Goal: Task Accomplishment & Management: Use online tool/utility

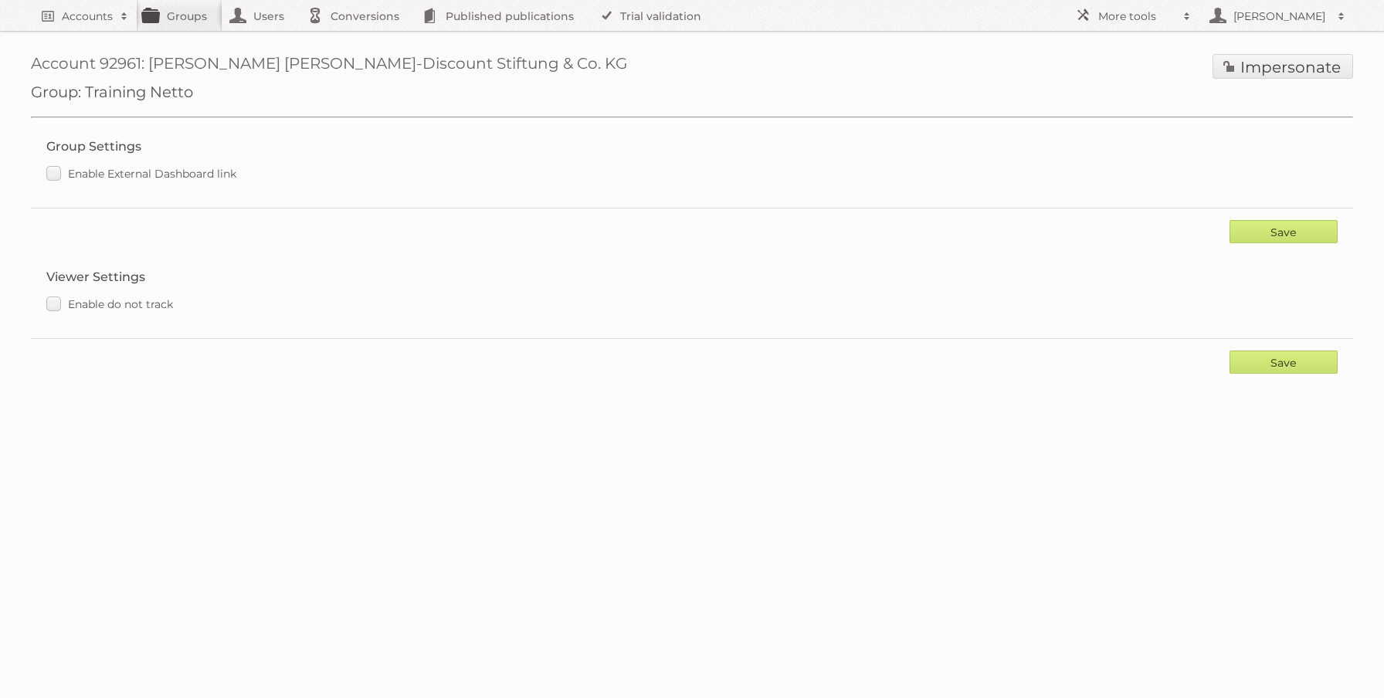
drag, startPoint x: 607, startPoint y: 497, endPoint x: 623, endPoint y: 528, distance: 34.5
click at [623, 528] on body "Accounts Search Advanced Search Create new account Groups Users Conversions Pub…" at bounding box center [692, 349] width 1384 height 698
click at [99, 12] on h2 "Accounts" at bounding box center [87, 15] width 51 height 15
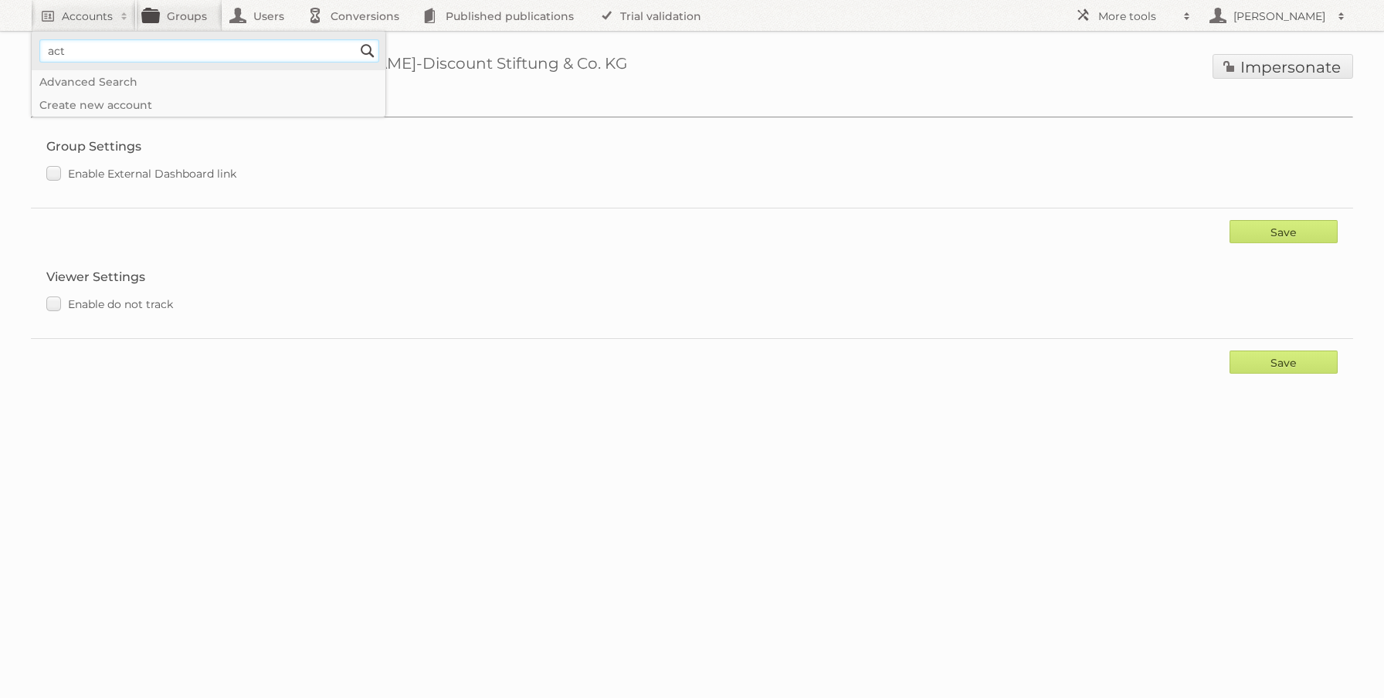
type input"] "Action Service & Distributie B.V."
click at [356, 39] on input "Search" at bounding box center [367, 50] width 23 height 23
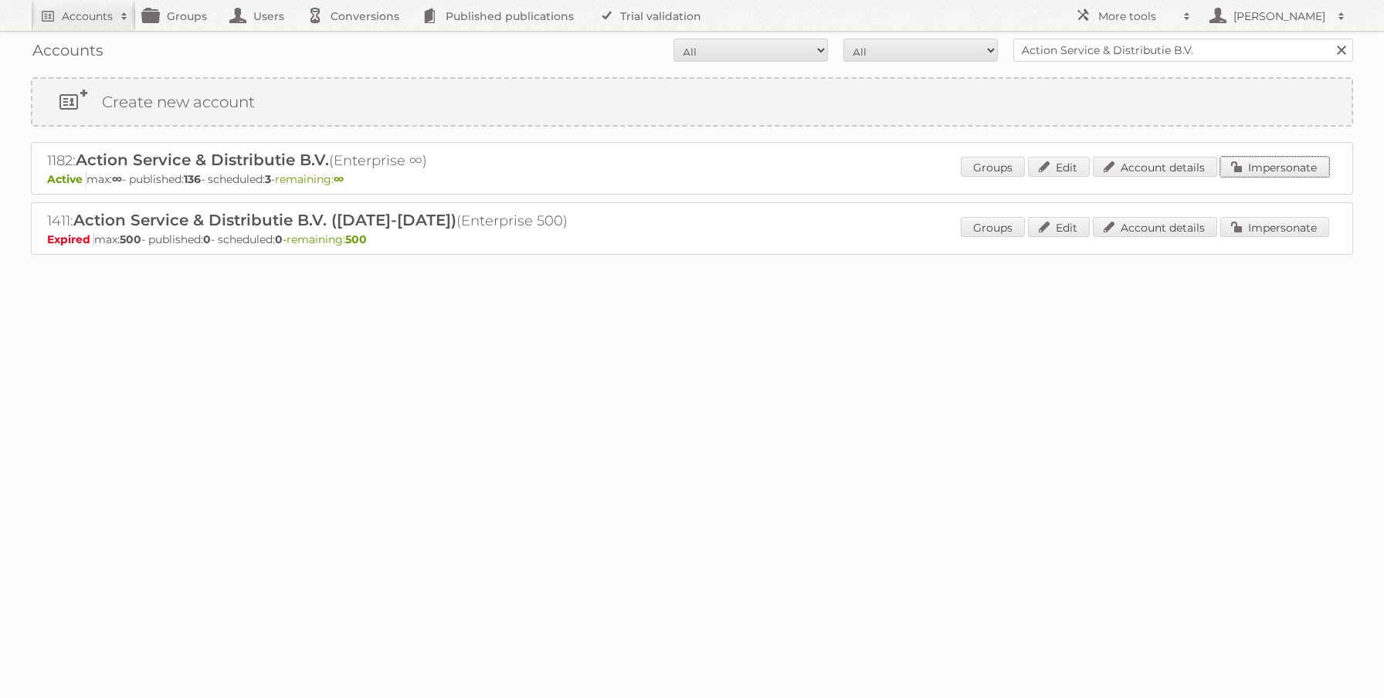
drag, startPoint x: 1260, startPoint y: 160, endPoint x: 1251, endPoint y: 161, distance: 9.4
click at [1260, 160] on link "Impersonate" at bounding box center [1275, 167] width 109 height 20
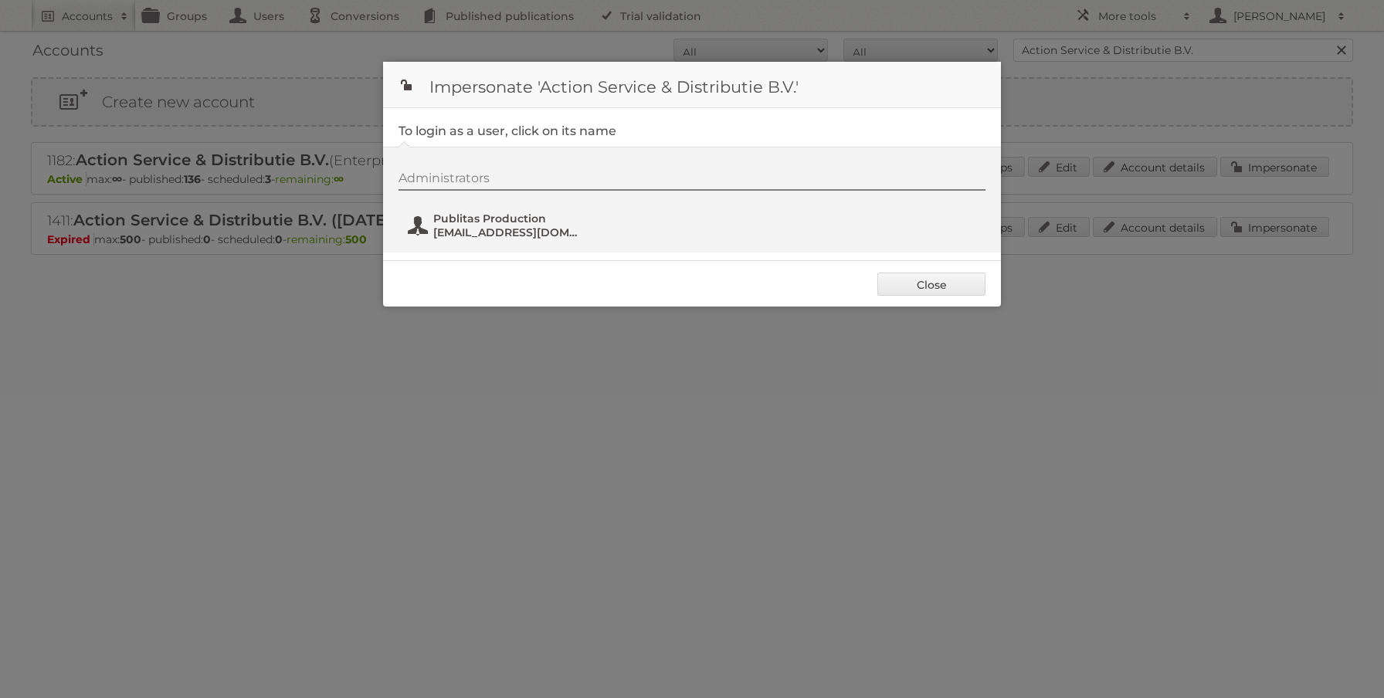
click at [501, 214] on span "Publitas Production" at bounding box center [508, 219] width 150 height 14
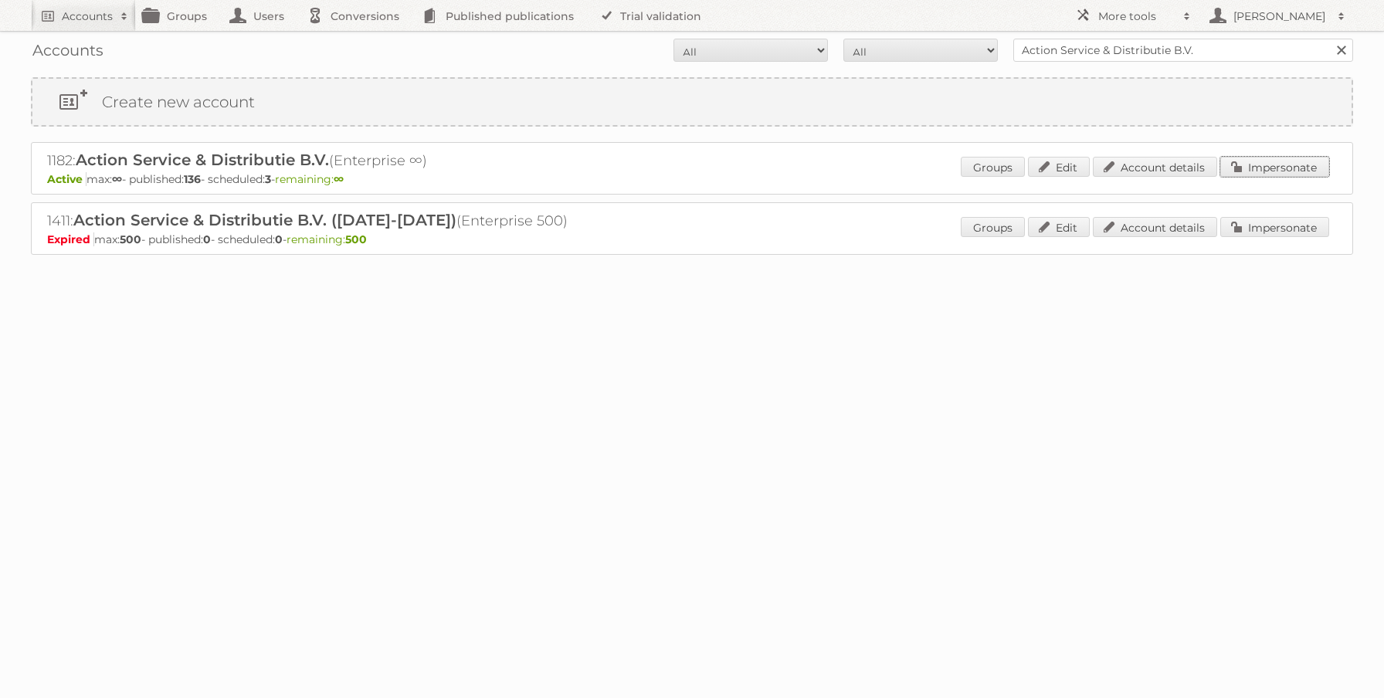
drag, startPoint x: 1253, startPoint y: 161, endPoint x: 1140, endPoint y: 153, distance: 113.0
click at [1253, 161] on link "Impersonate" at bounding box center [1275, 167] width 109 height 20
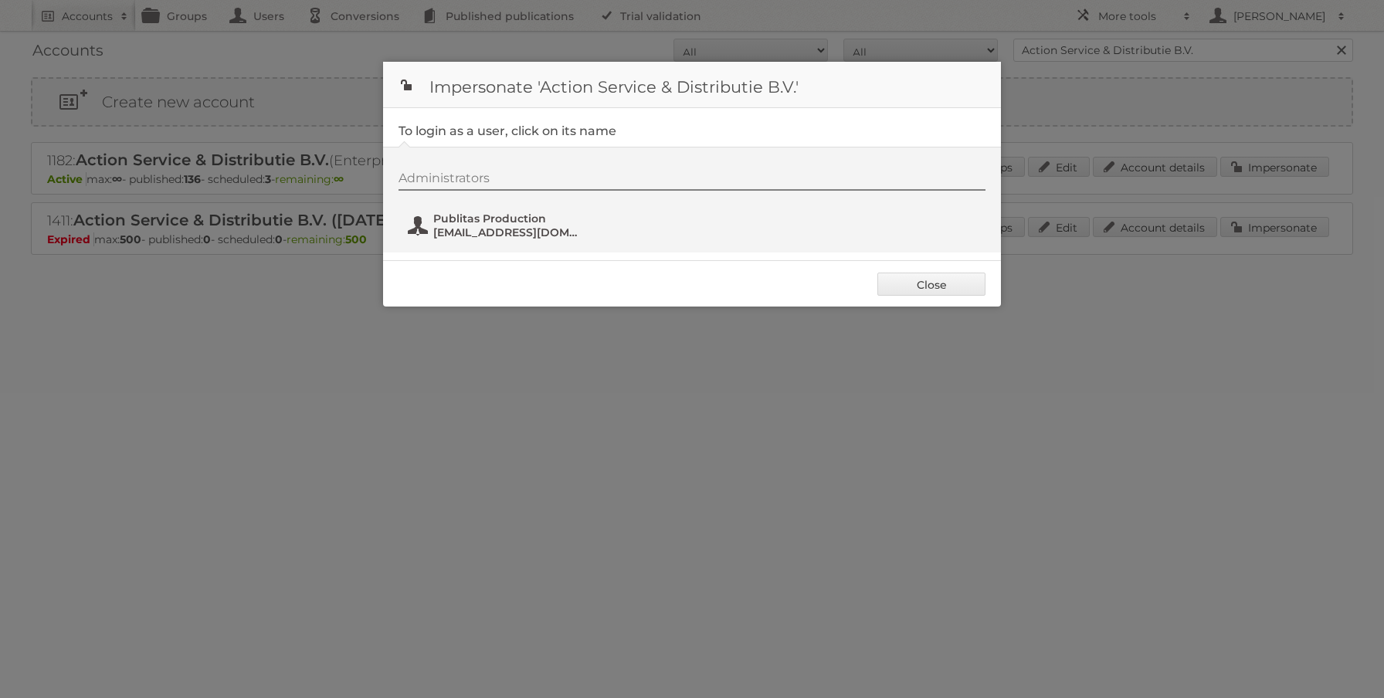
click at [518, 231] on span "fs+action@publitas.com" at bounding box center [508, 233] width 150 height 14
